Goal: Task Accomplishment & Management: Use online tool/utility

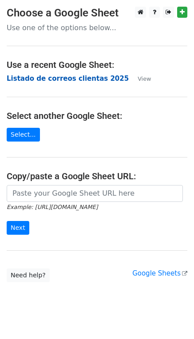
click at [82, 80] on strong "Listado de correos clientas 2025" at bounding box center [68, 79] width 122 height 8
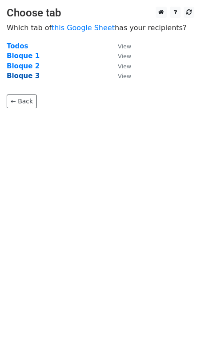
click at [16, 75] on strong "Bloque 3" at bounding box center [23, 76] width 33 height 8
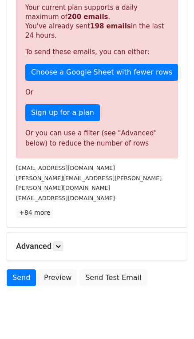
scroll to position [234, 0]
